Goal: Information Seeking & Learning: Understand process/instructions

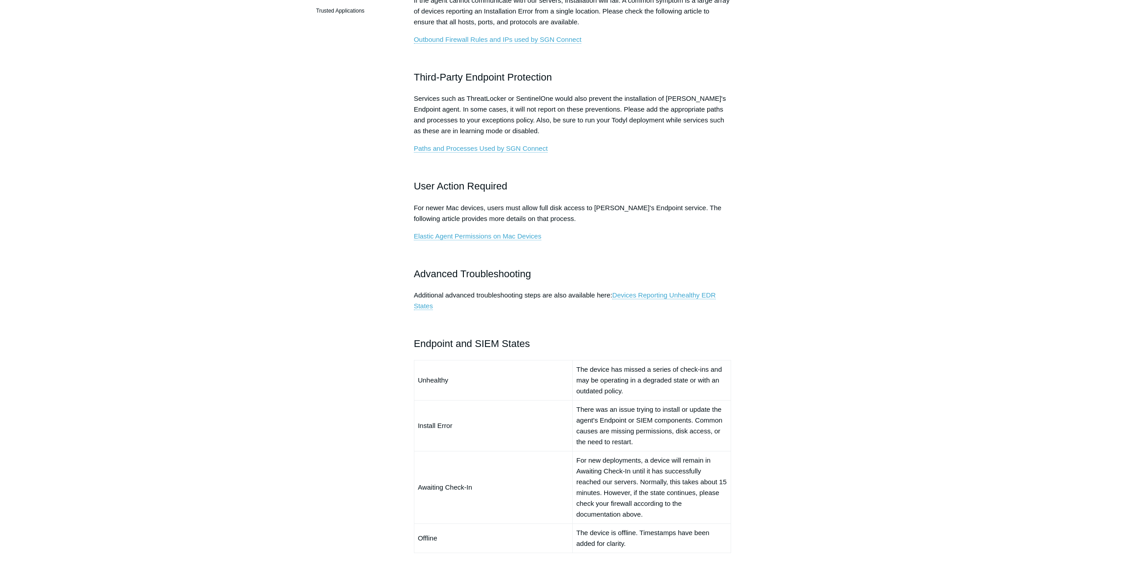
scroll to position [450, 0]
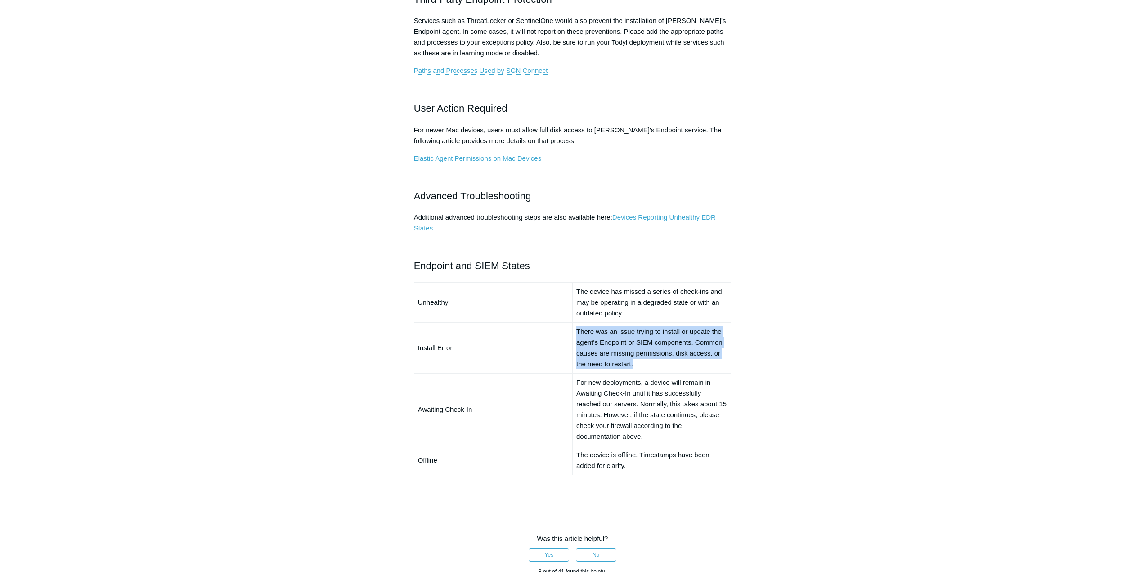
drag, startPoint x: 646, startPoint y: 368, endPoint x: 574, endPoint y: 330, distance: 81.3
click at [574, 330] on td "There was an issue trying to install or update the agent's Endpoint or SIEM com…" at bounding box center [651, 347] width 158 height 51
copy td "There was an issue trying to install or update the agent's Endpoint or SIEM com…"
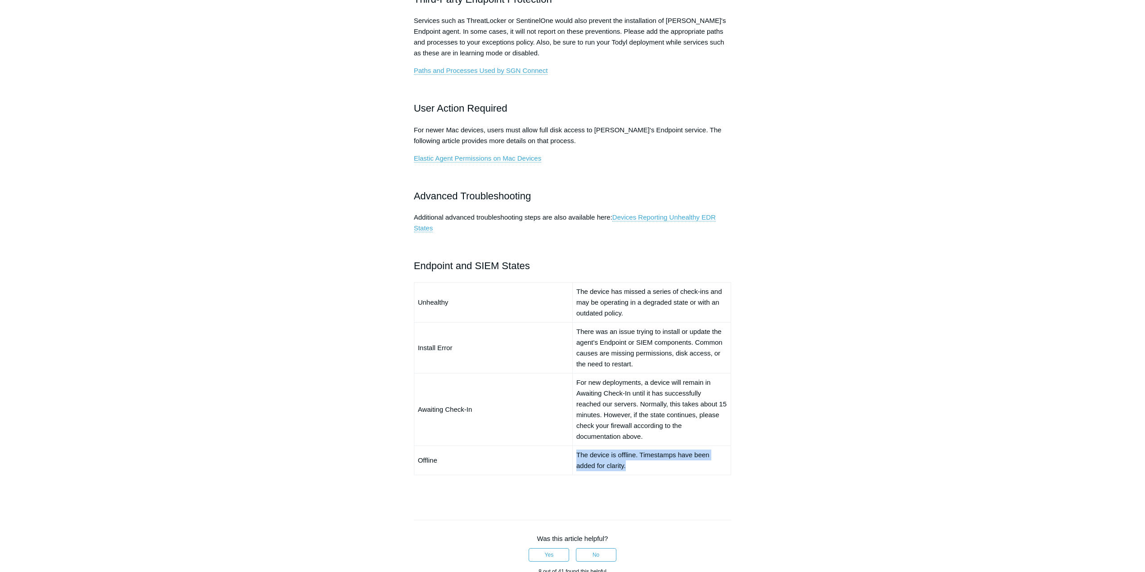
drag, startPoint x: 636, startPoint y: 466, endPoint x: 567, endPoint y: 464, distance: 69.3
click at [567, 464] on tr "Offline The device is offline. Timestamps have been added for clarity." at bounding box center [572, 460] width 317 height 29
copy tr "The device is offline. Timestamps have been added for clarity."
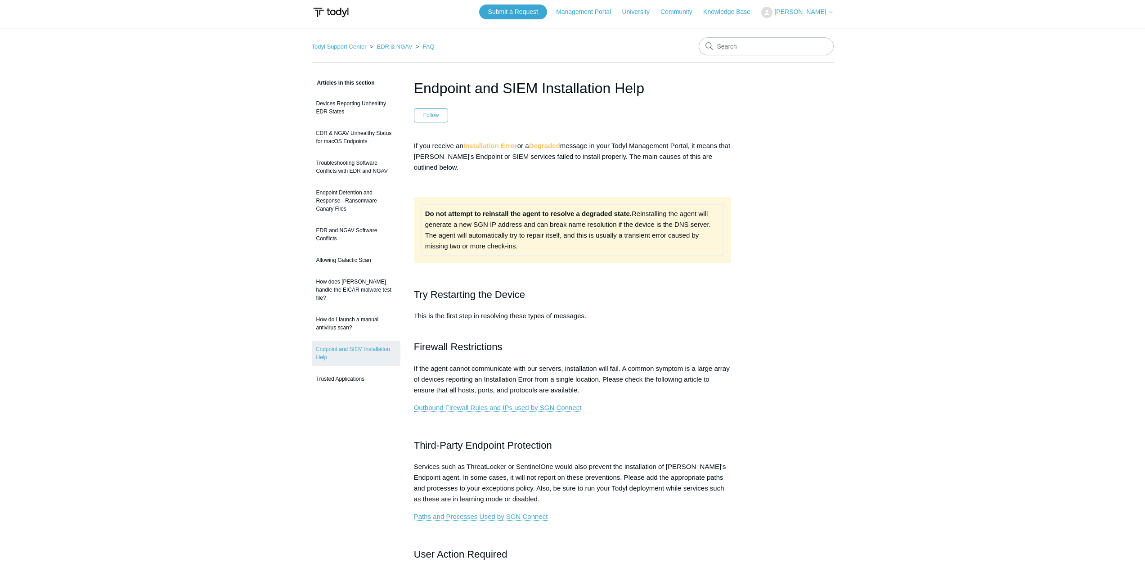
scroll to position [0, 0]
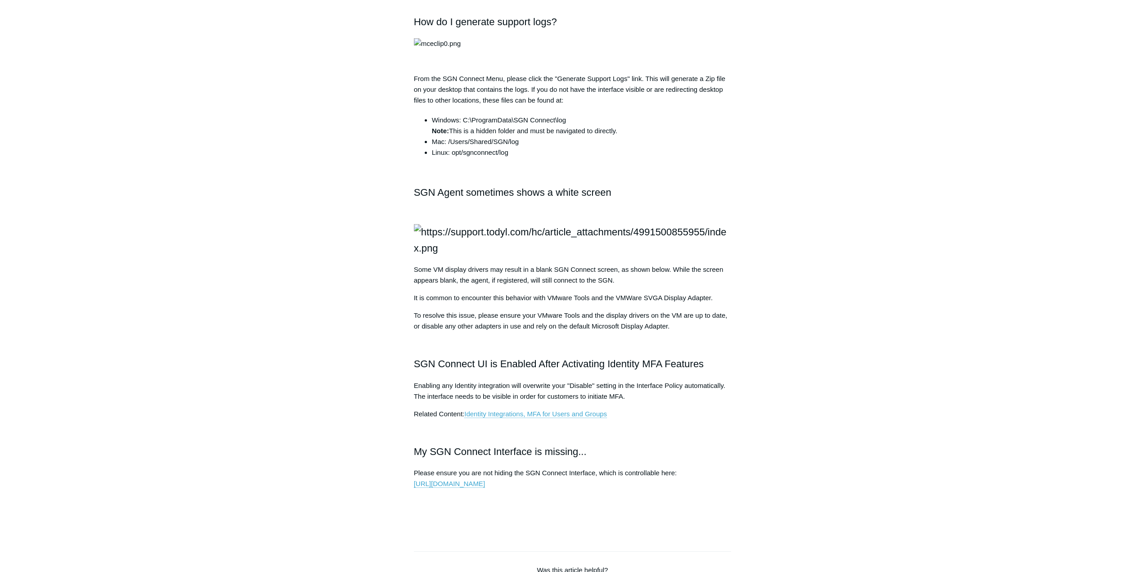
scroll to position [855, 0]
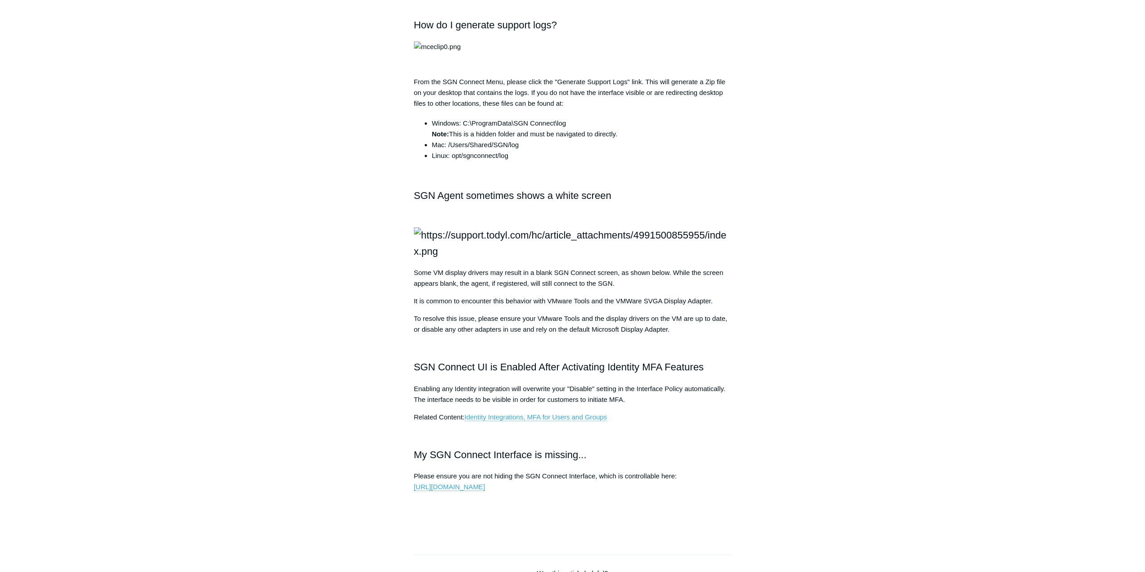
drag, startPoint x: 432, startPoint y: 53, endPoint x: 373, endPoint y: 18, distance: 68.8
click at [379, 28] on aside "Articles in this section Installation Procedure for macOS 15 (Sequoia) Check to…" at bounding box center [356, 30] width 89 height 1609
drag, startPoint x: 414, startPoint y: 20, endPoint x: 567, endPoint y: 21, distance: 153.0
click at [566, 19] on h2 "How do I generate support logs?" at bounding box center [573, 25] width 318 height 16
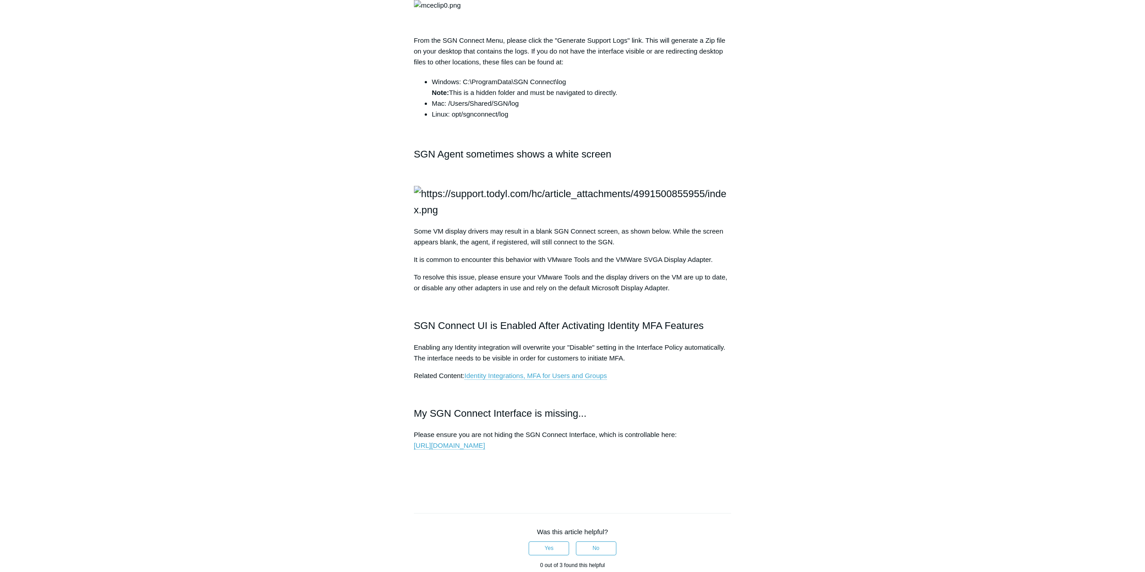
scroll to position [900, 0]
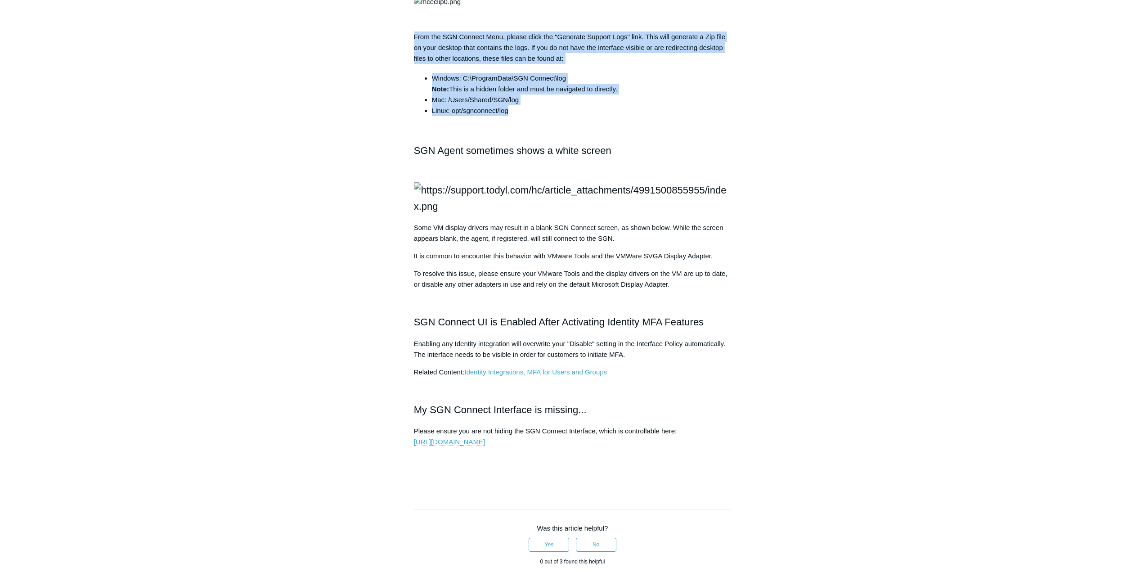
drag, startPoint x: 513, startPoint y: 337, endPoint x: 405, endPoint y: 262, distance: 132.1
copy div "From the SGN Connect Menu, please click the "Generate Support Logs" link. This …"
